Goal: Task Accomplishment & Management: Use online tool/utility

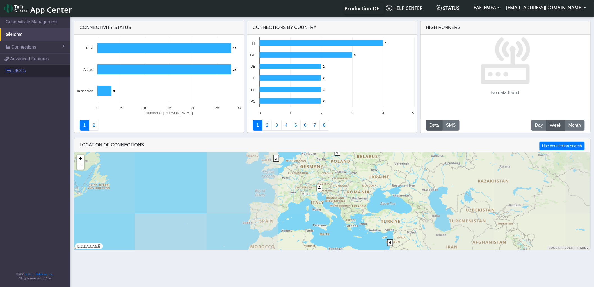
click at [37, 72] on link "eUICCs" at bounding box center [35, 71] width 70 height 12
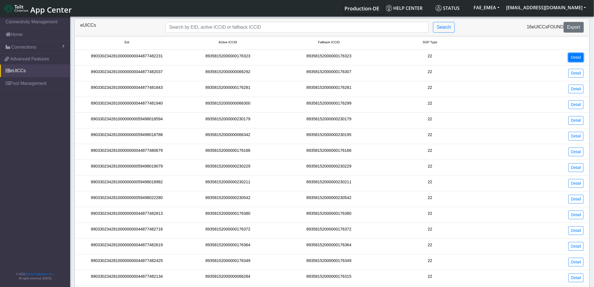
click at [574, 57] on link "Detail" at bounding box center [576, 57] width 15 height 9
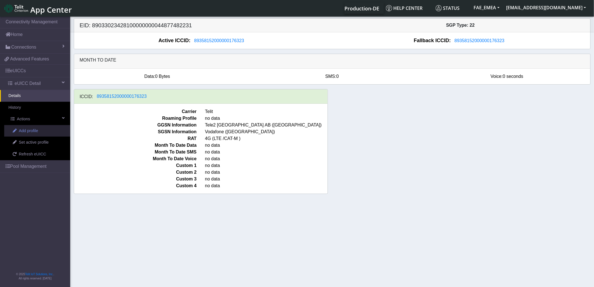
click at [15, 130] on span at bounding box center [15, 131] width 4 height 4
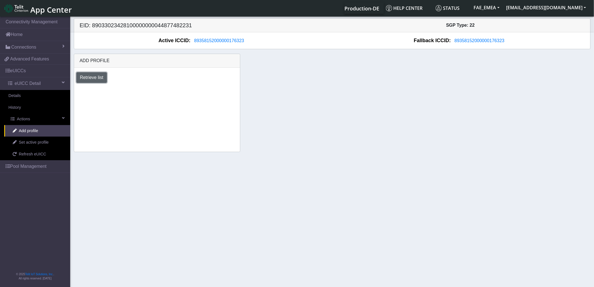
click at [93, 76] on button "Retrieve list" at bounding box center [91, 77] width 31 height 11
click at [124, 93] on select "Select profile to add DNLD-nxt23.net-DEMO_JeromeM DNLD-nxt23.net-DEMO_StefanoR …" at bounding box center [119, 92] width 86 height 11
click at [146, 94] on select "Select profile to add DNLD-nxt23.net-DEMO_JeromeM DNLD-nxt23.net-DEMO_StefanoR …" at bounding box center [119, 92] width 86 height 11
click at [562, 12] on button "[EMAIL_ADDRESS][DOMAIN_NAME]" at bounding box center [546, 8] width 87 height 10
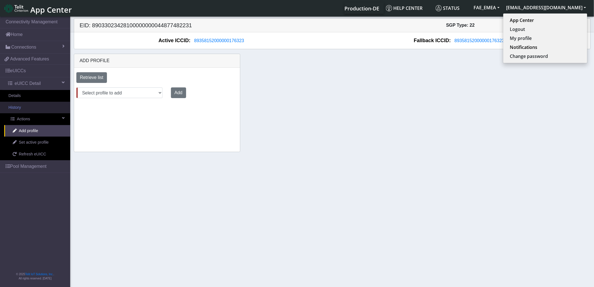
click at [17, 108] on link "History" at bounding box center [35, 108] width 70 height 12
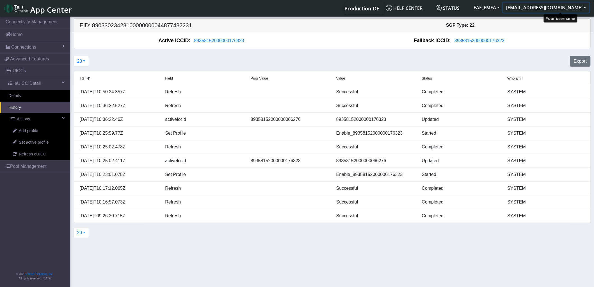
click at [544, 9] on button "[EMAIL_ADDRESS][DOMAIN_NAME]" at bounding box center [546, 8] width 87 height 10
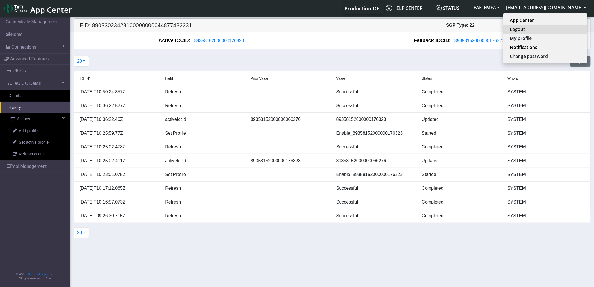
click at [538, 29] on button "Logout" at bounding box center [546, 29] width 84 height 9
